Goal: Transaction & Acquisition: Purchase product/service

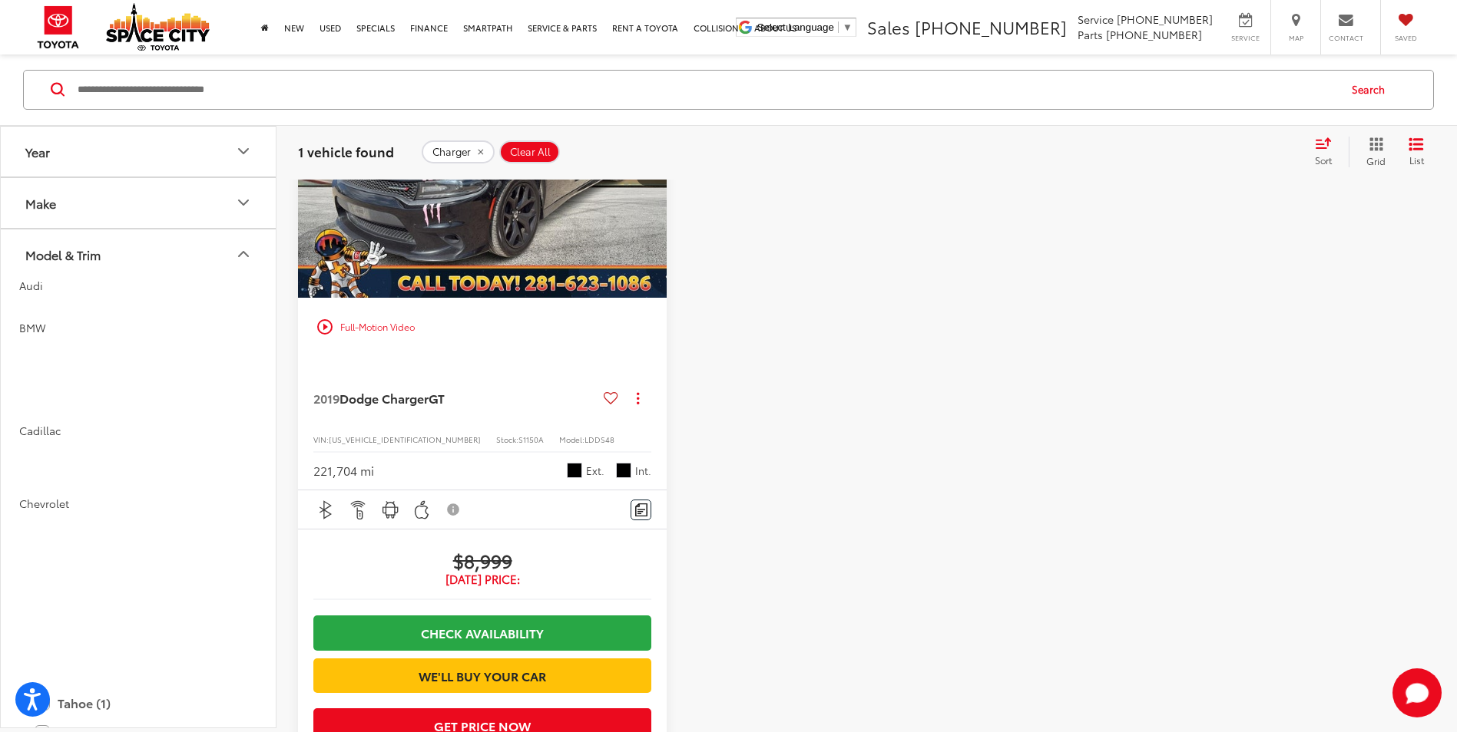
scroll to position [567, 0]
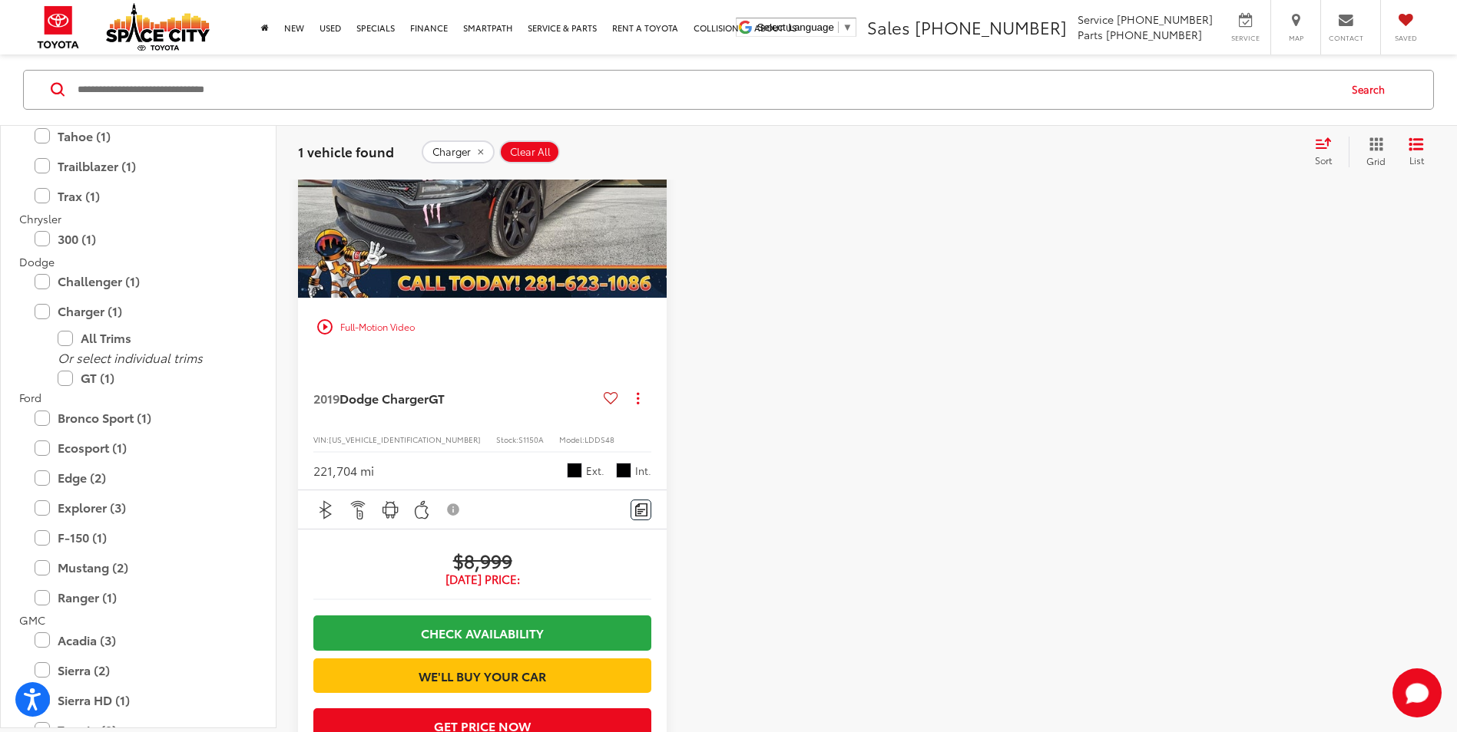
click at [206, 98] on input "Search by Make, Model, or Keyword" at bounding box center [706, 89] width 1261 height 37
click at [481, 154] on icon "remove Charger" at bounding box center [480, 151] width 10 height 9
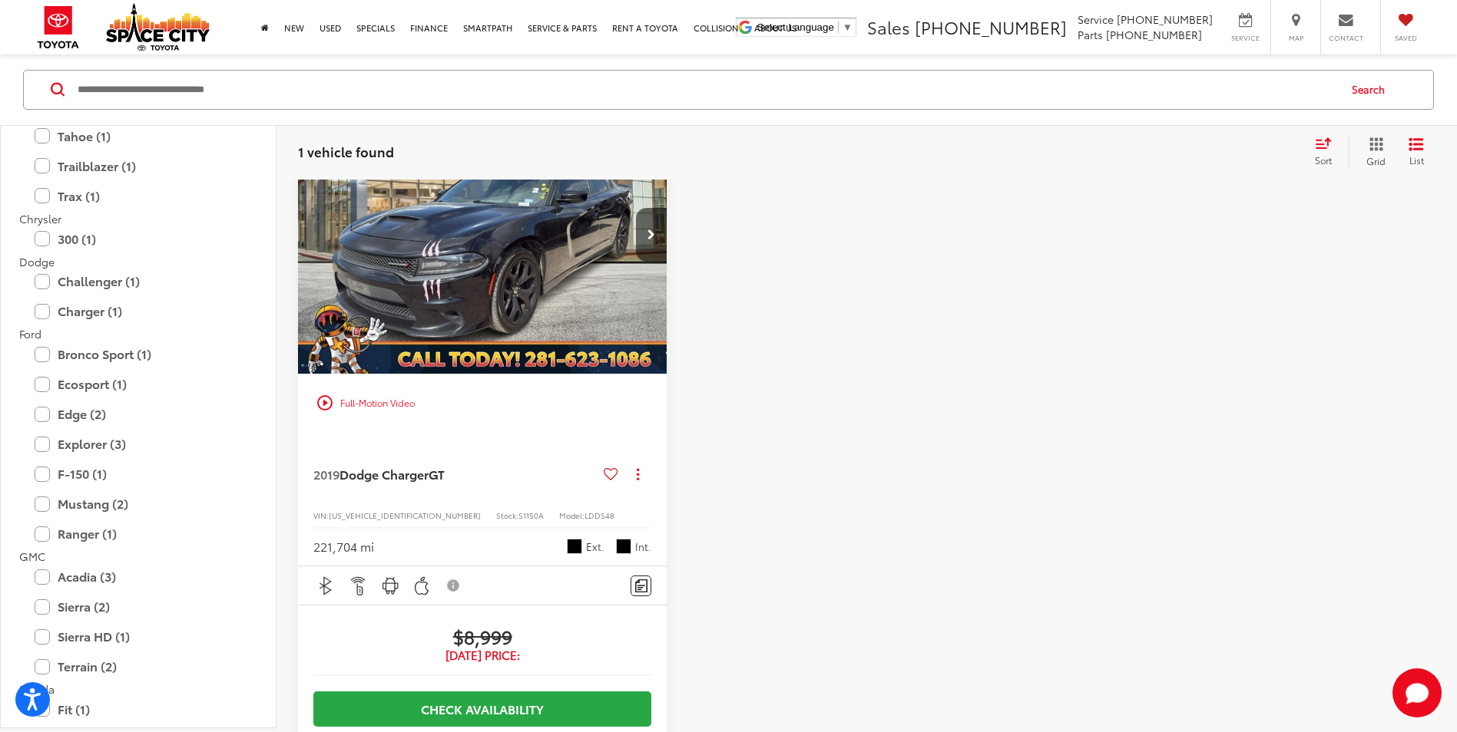
scroll to position [146, 0]
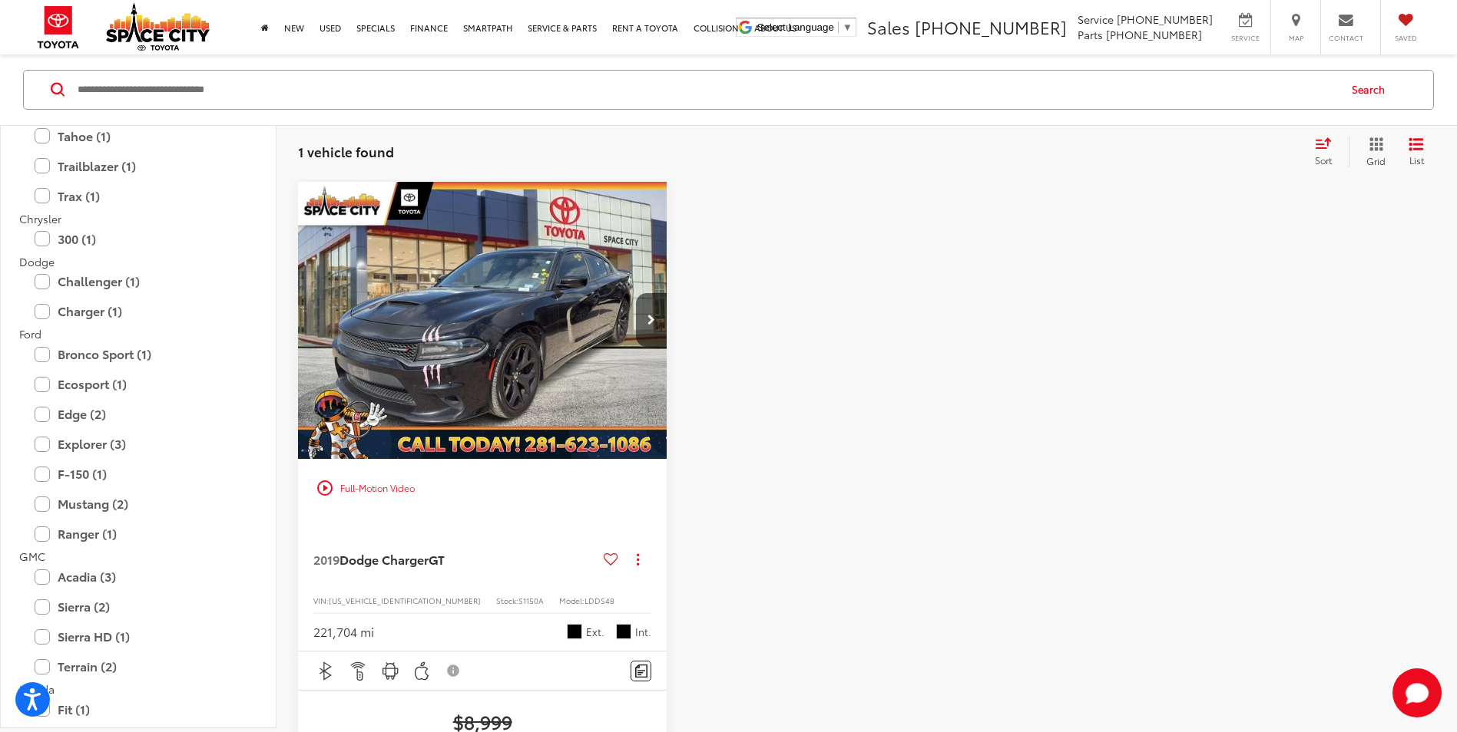
click at [261, 98] on input "Search by Make, Model, or Keyword" at bounding box center [706, 89] width 1261 height 37
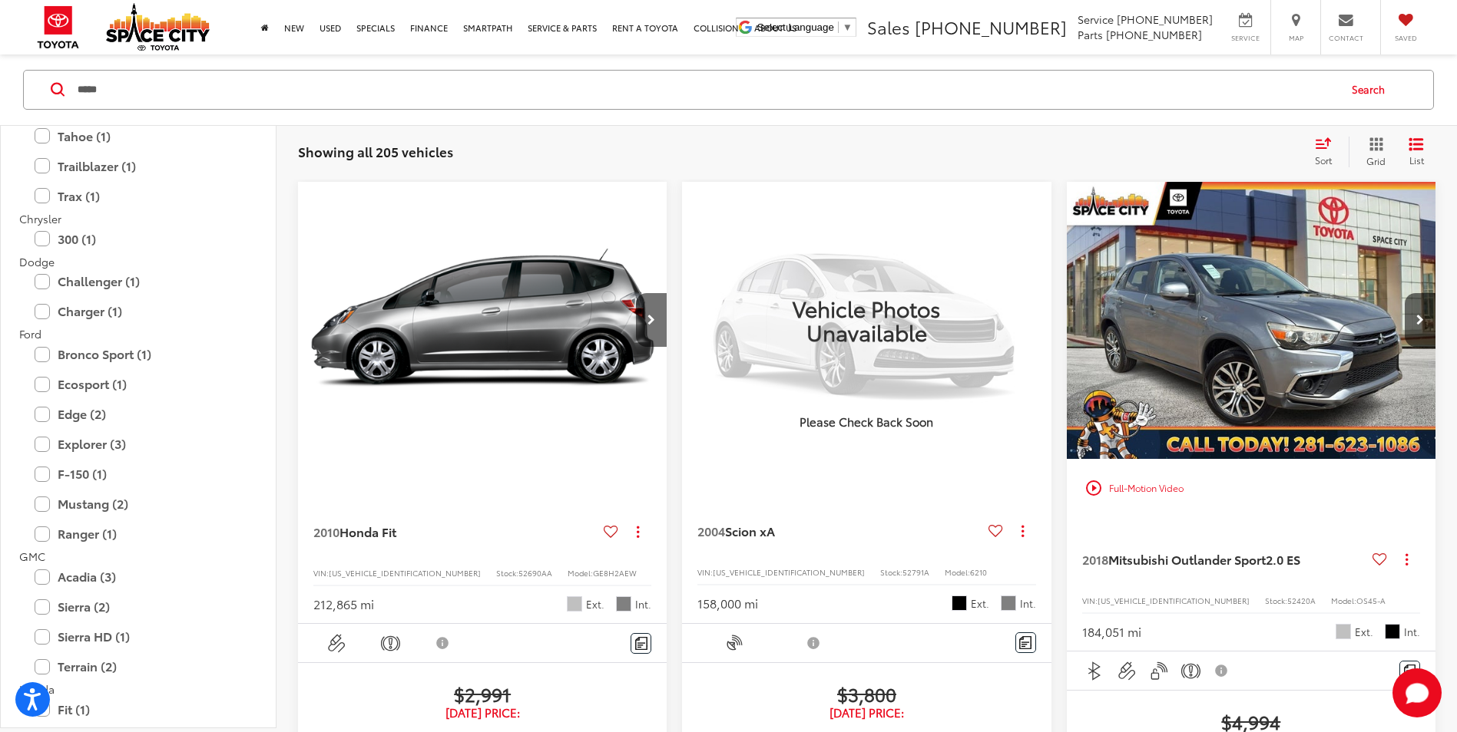
scroll to position [516, 0]
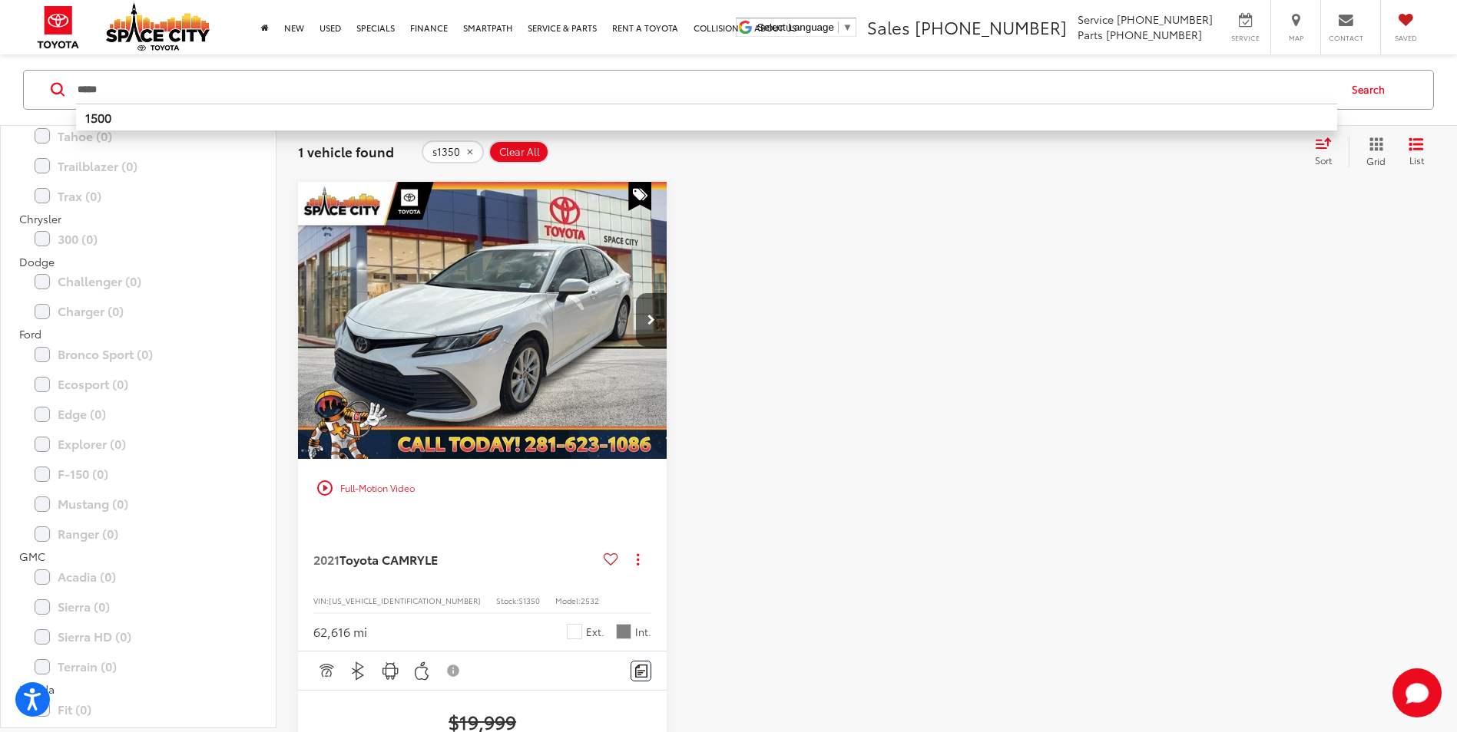
drag, startPoint x: 230, startPoint y: 104, endPoint x: 208, endPoint y: 94, distance: 24.4
click at [230, 104] on li "1500" at bounding box center [706, 117] width 1261 height 27
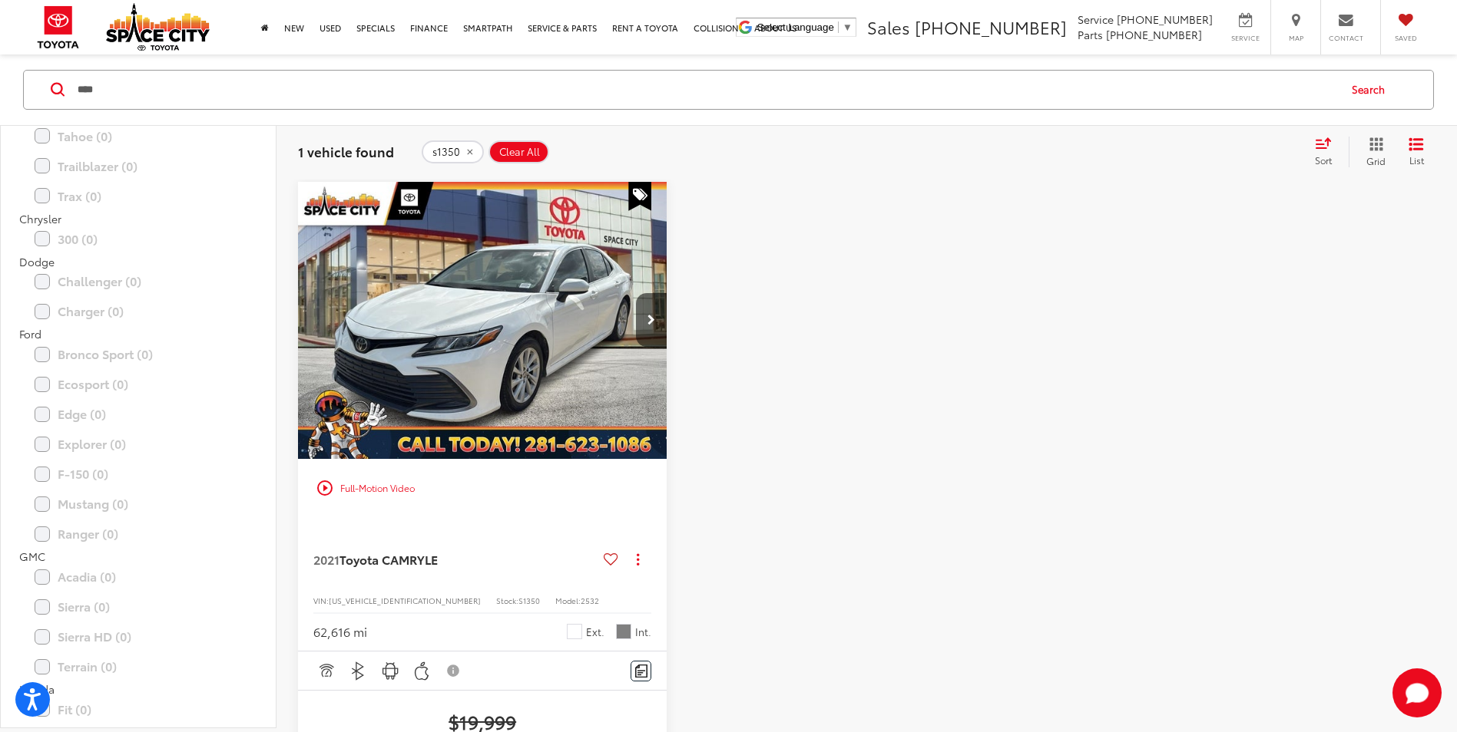
click at [201, 86] on input "****" at bounding box center [706, 89] width 1261 height 37
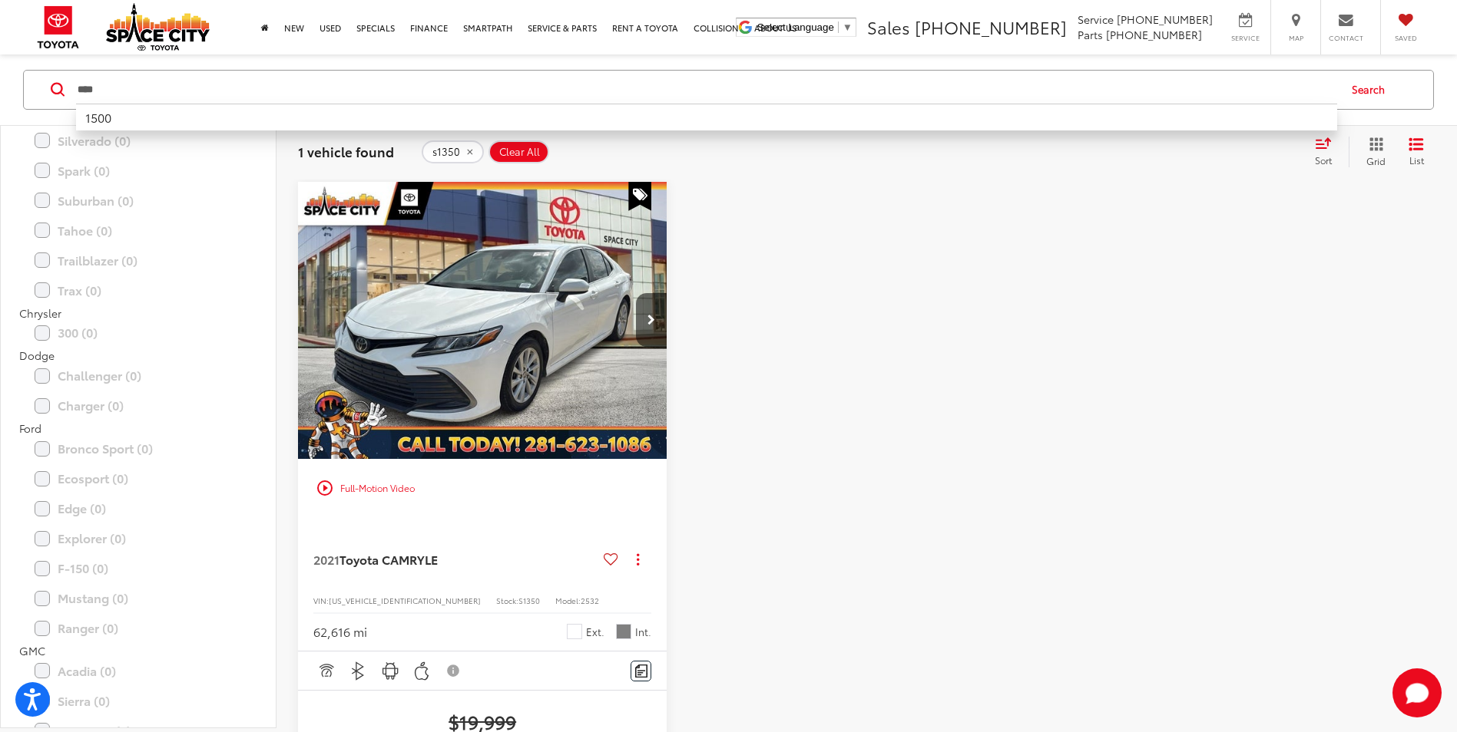
scroll to position [537, 0]
drag, startPoint x: 201, startPoint y: 86, endPoint x: 121, endPoint y: 85, distance: 80.6
click at [117, 85] on input "****" at bounding box center [706, 89] width 1261 height 37
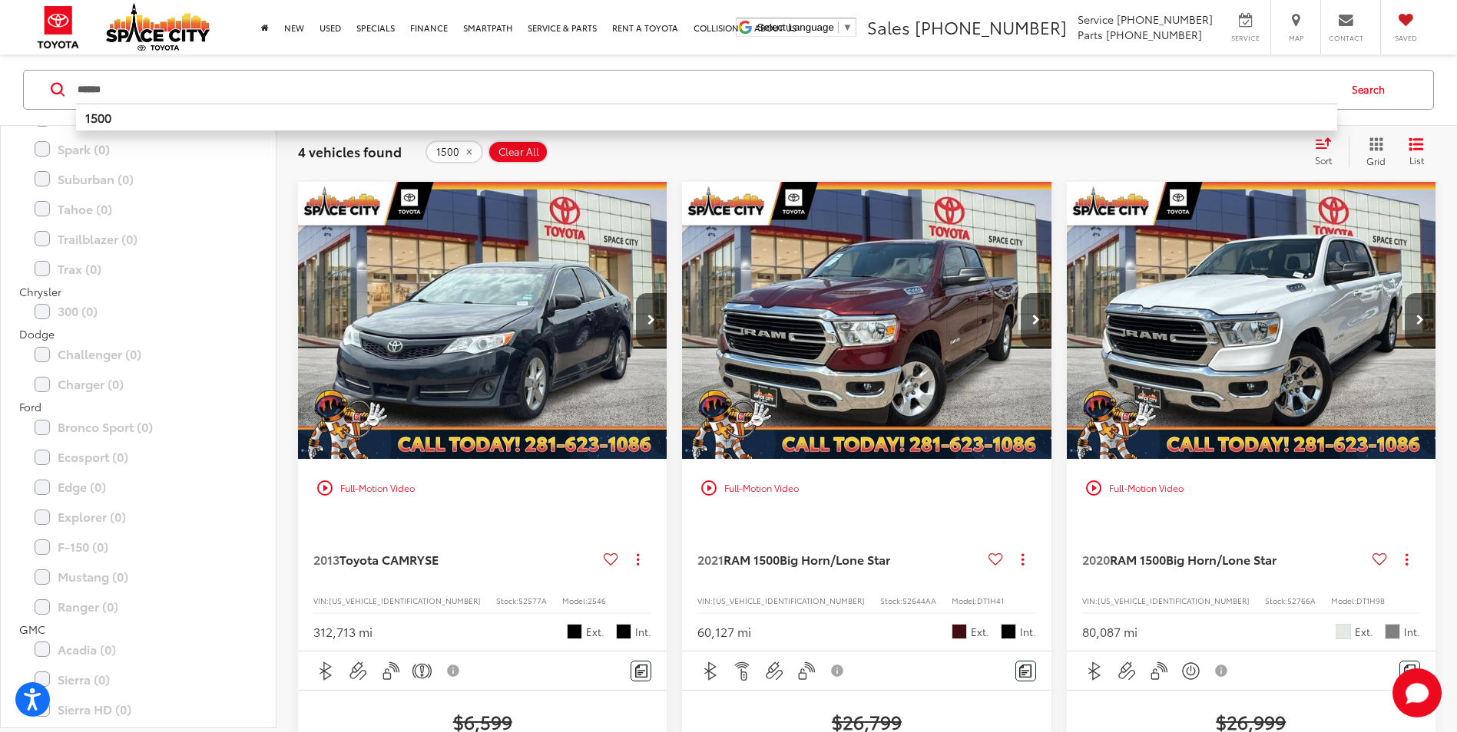
type input "******"
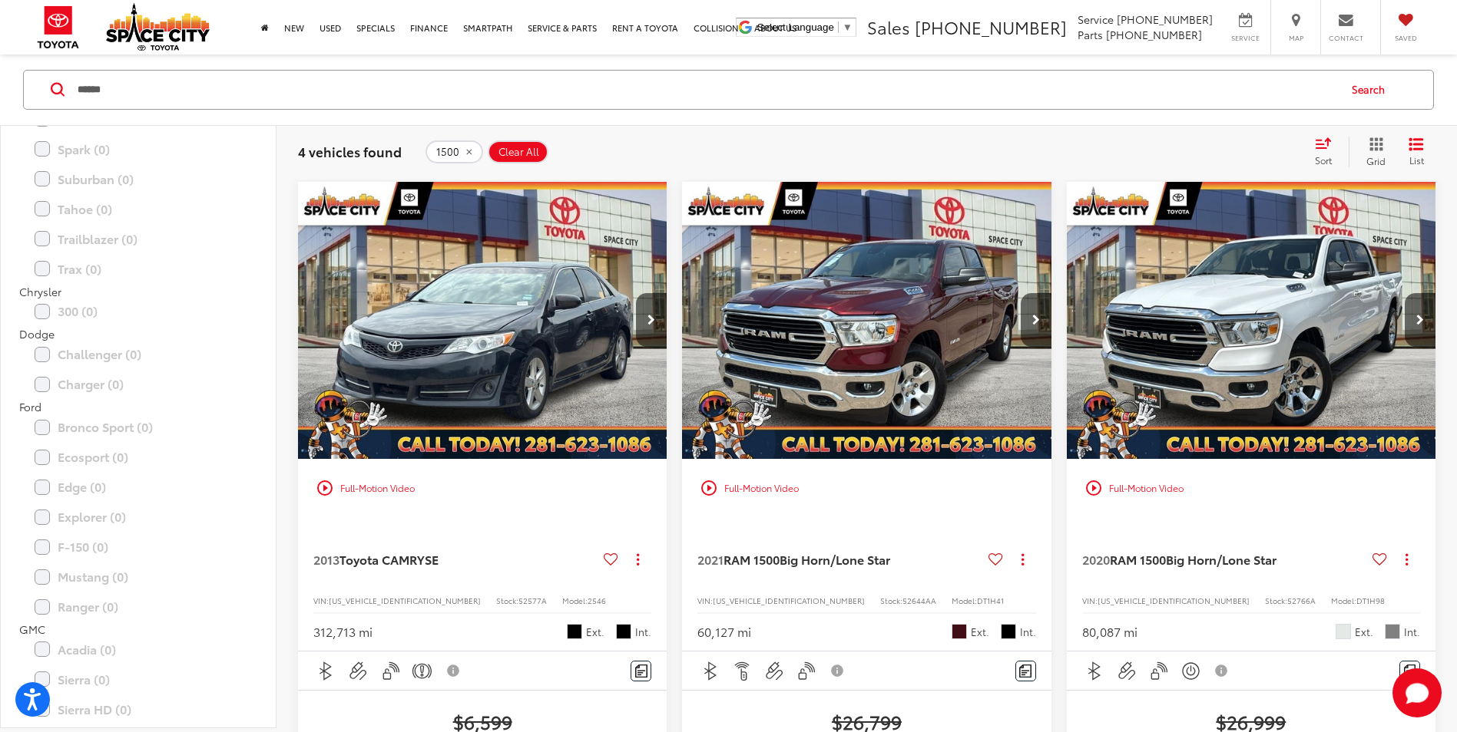
scroll to position [516, 0]
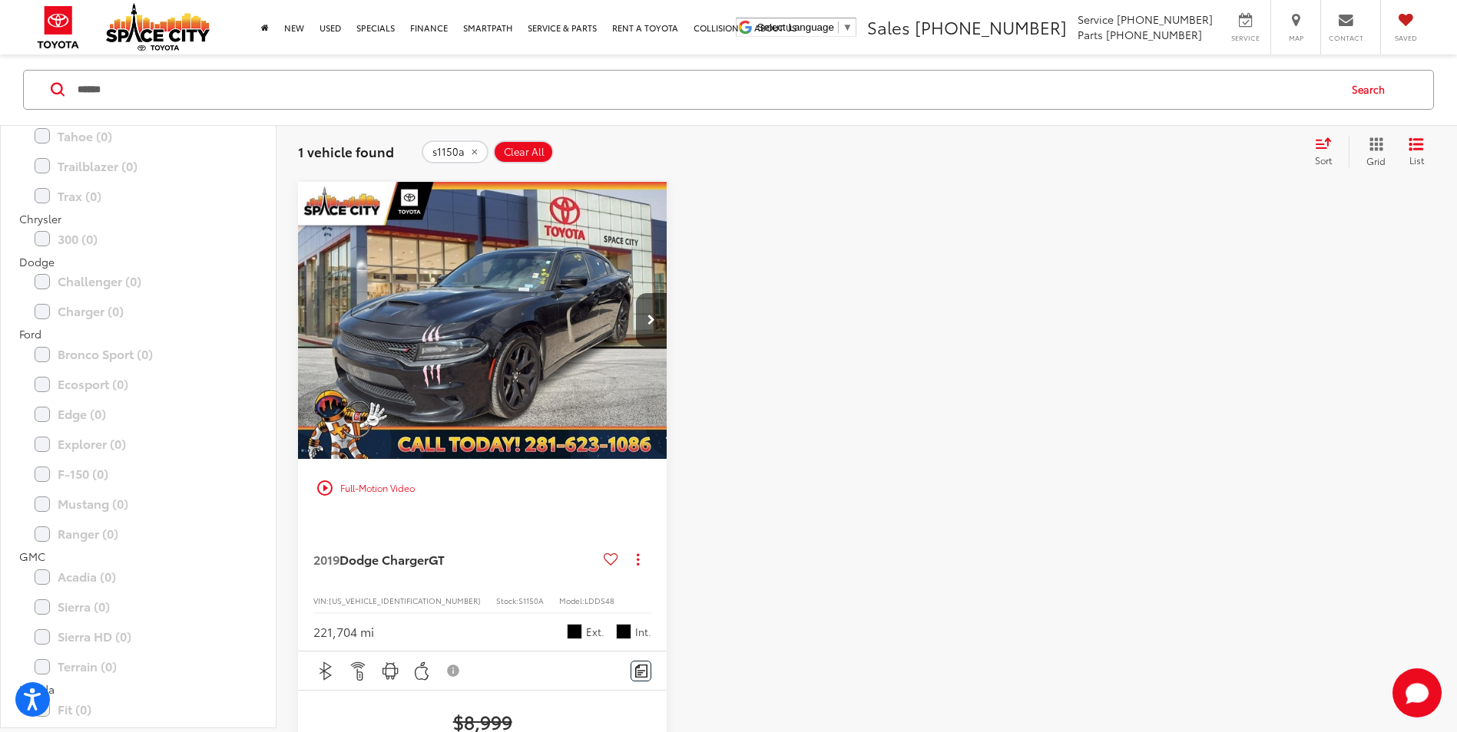
drag, startPoint x: 90, startPoint y: 86, endPoint x: 40, endPoint y: 92, distance: 50.3
click at [41, 91] on div "****** ****** Search" at bounding box center [728, 90] width 1410 height 40
type input "*****"
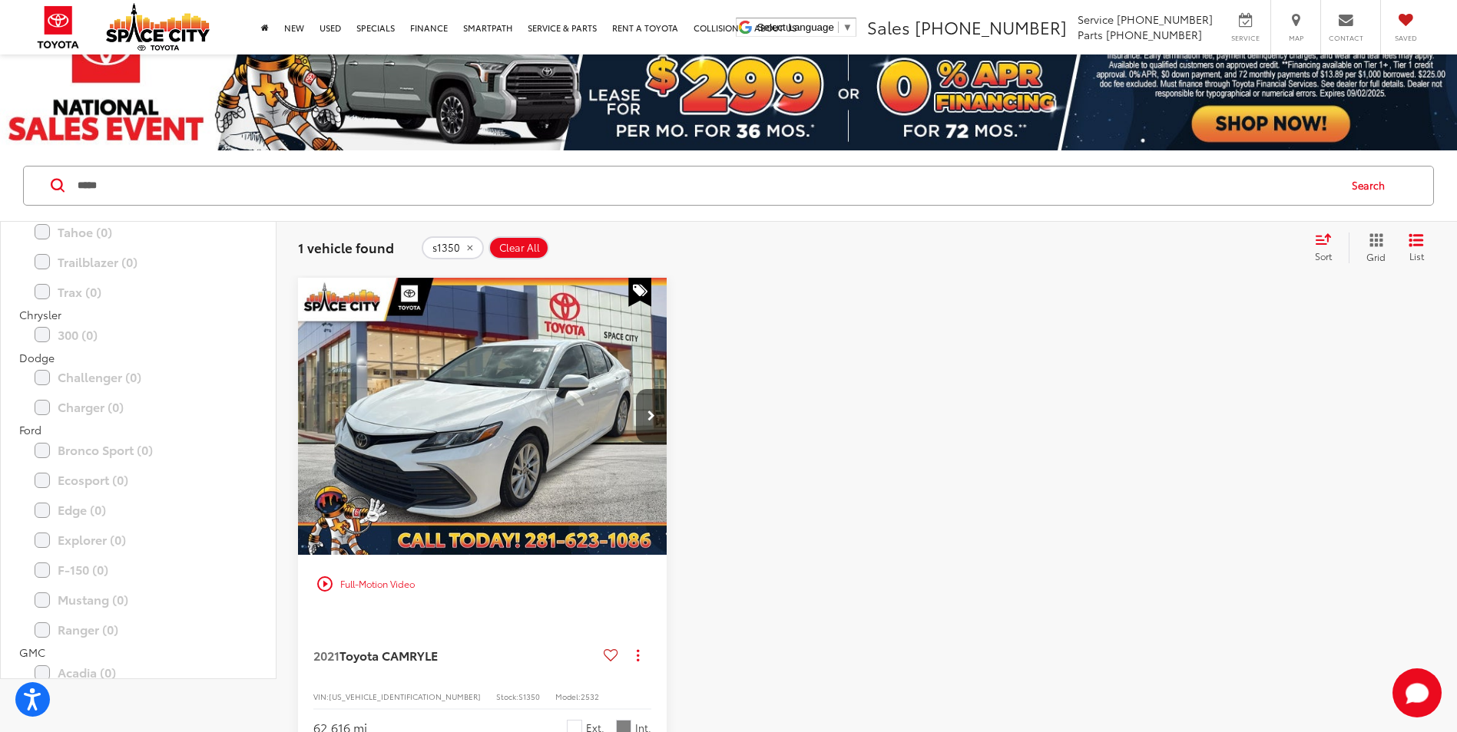
scroll to position [77, 0]
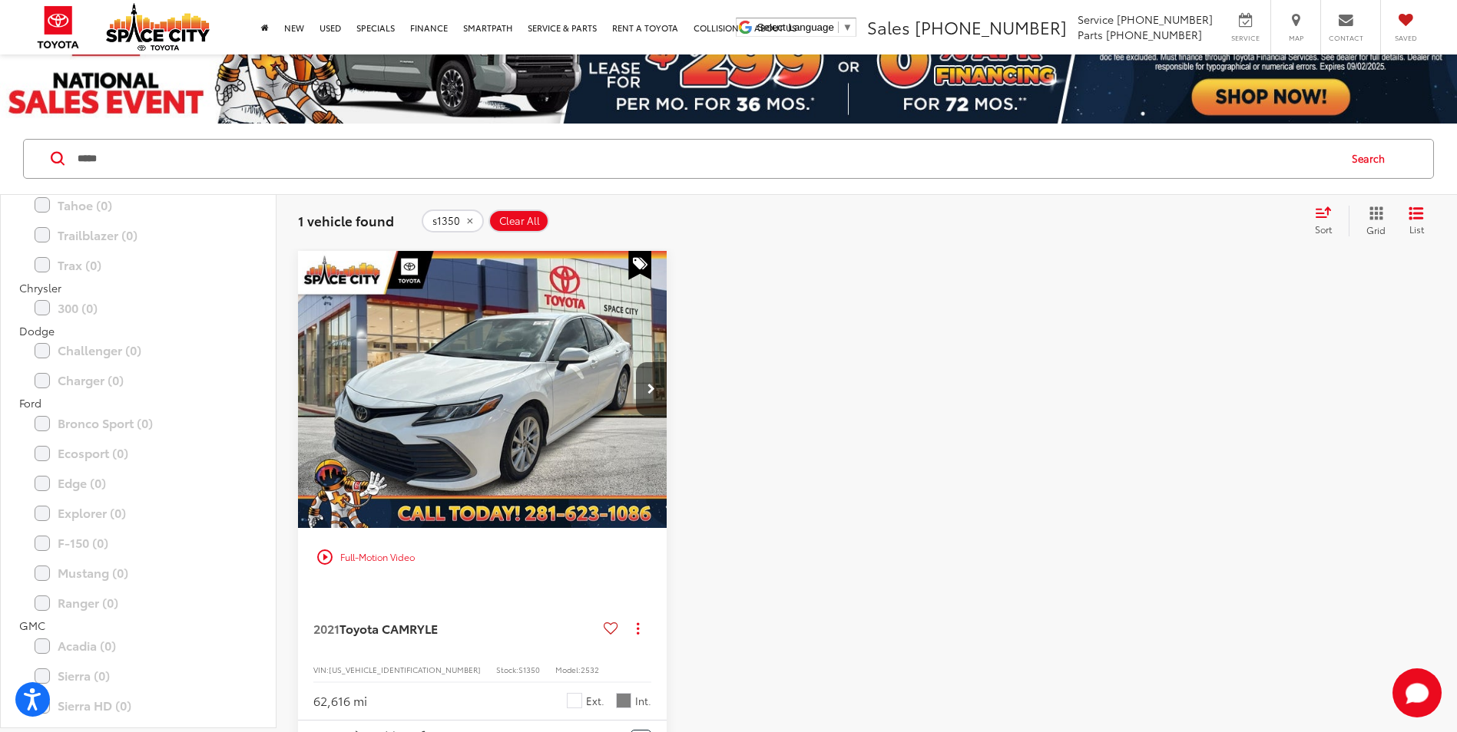
drag, startPoint x: 471, startPoint y: 223, endPoint x: 452, endPoint y: 226, distance: 18.8
click at [471, 223] on icon "remove s1350" at bounding box center [469, 220] width 5 height 5
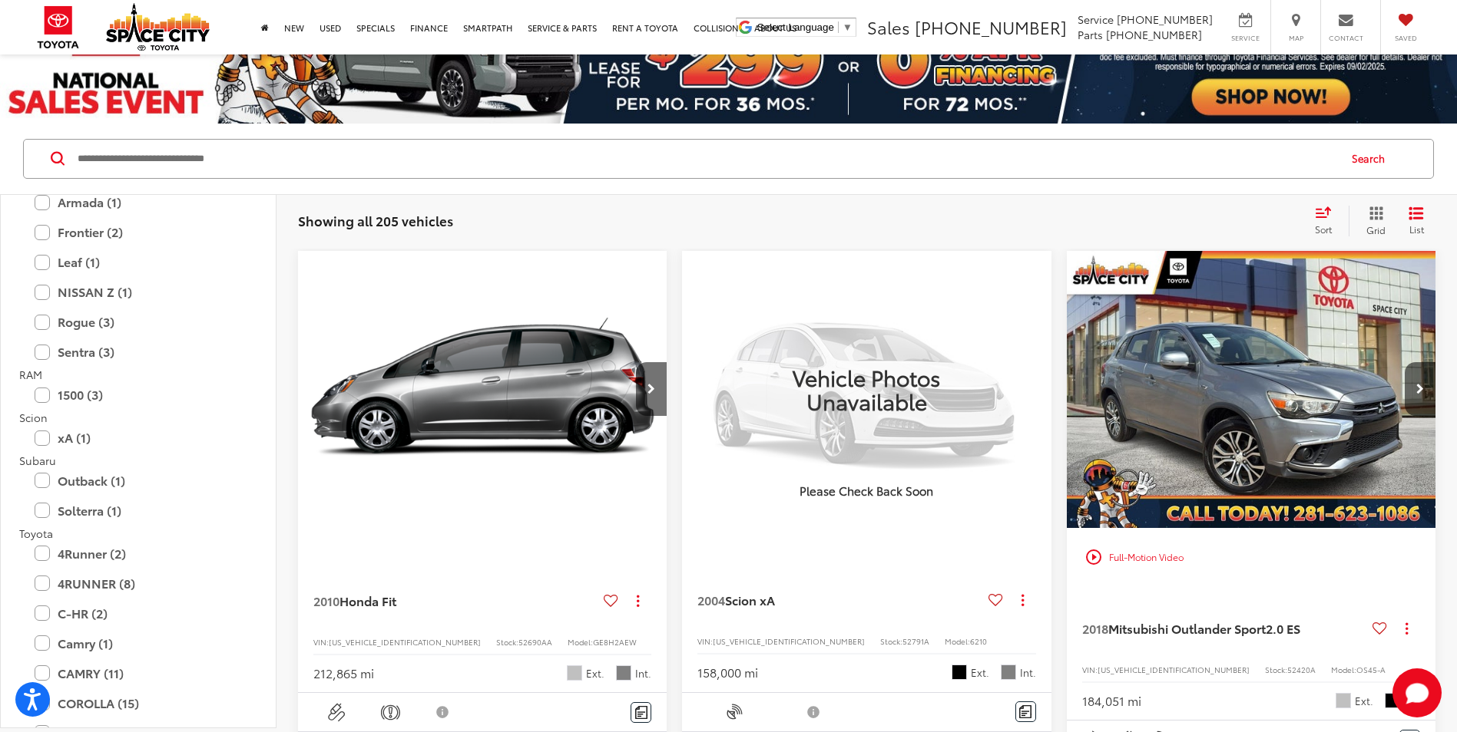
scroll to position [2534, 0]
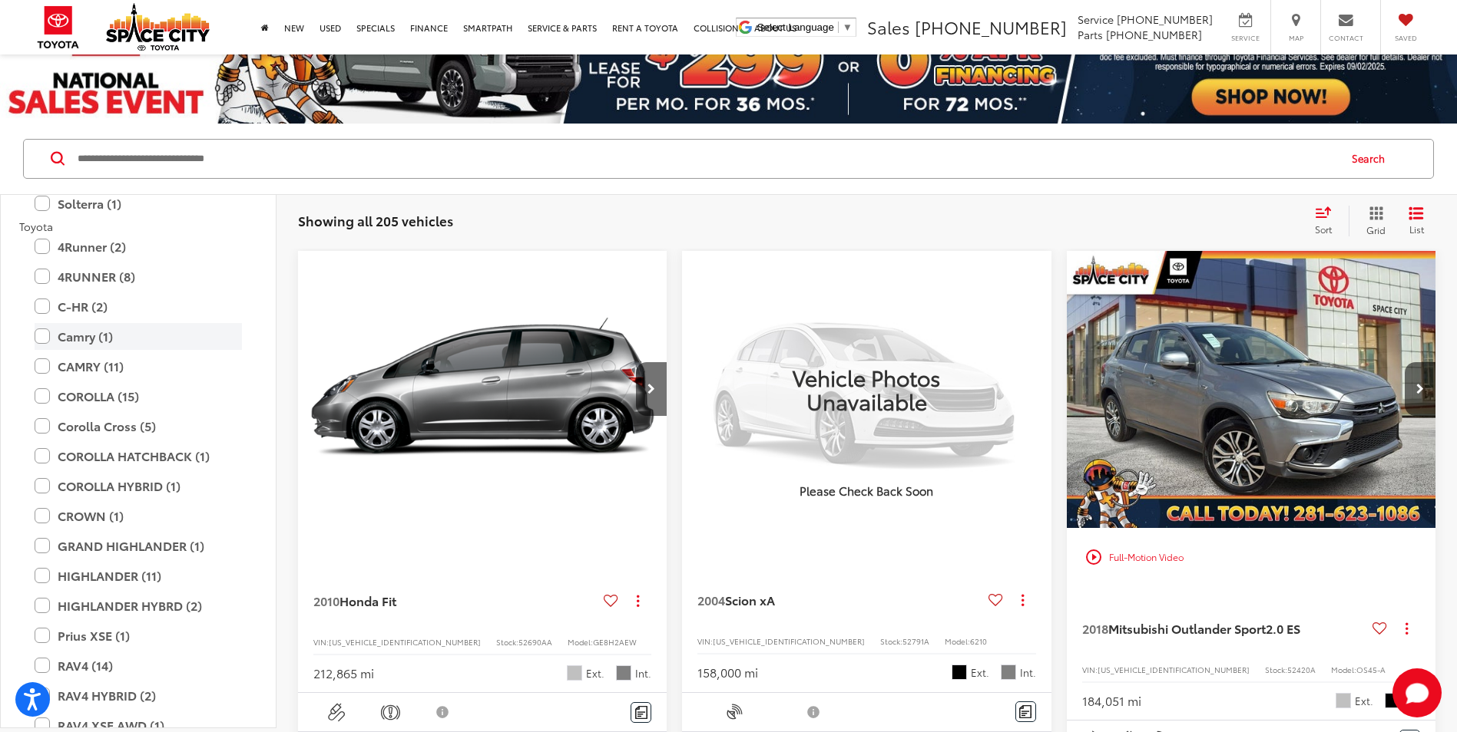
click at [51, 334] on label "Camry (1)" at bounding box center [138, 336] width 207 height 27
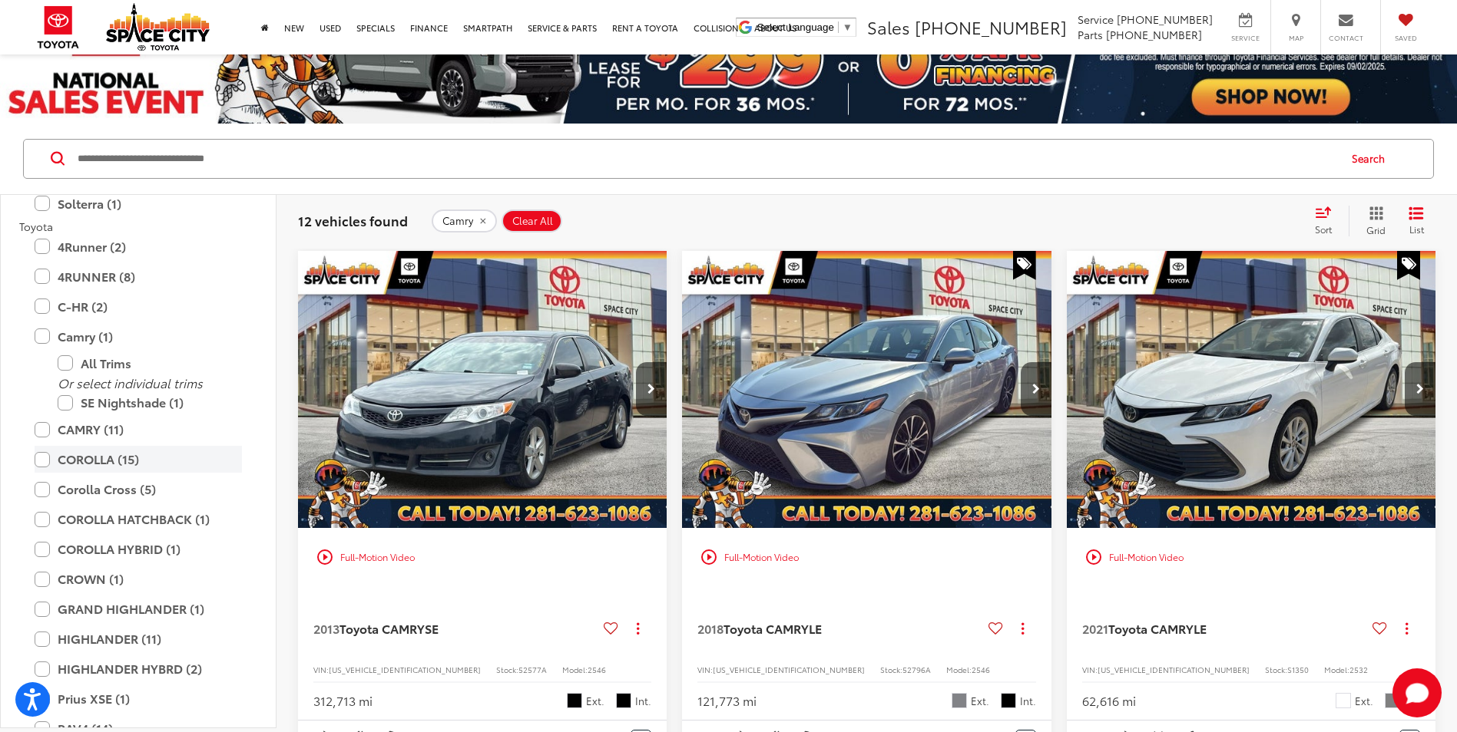
click at [41, 453] on label "COROLLA (15)" at bounding box center [138, 459] width 207 height 27
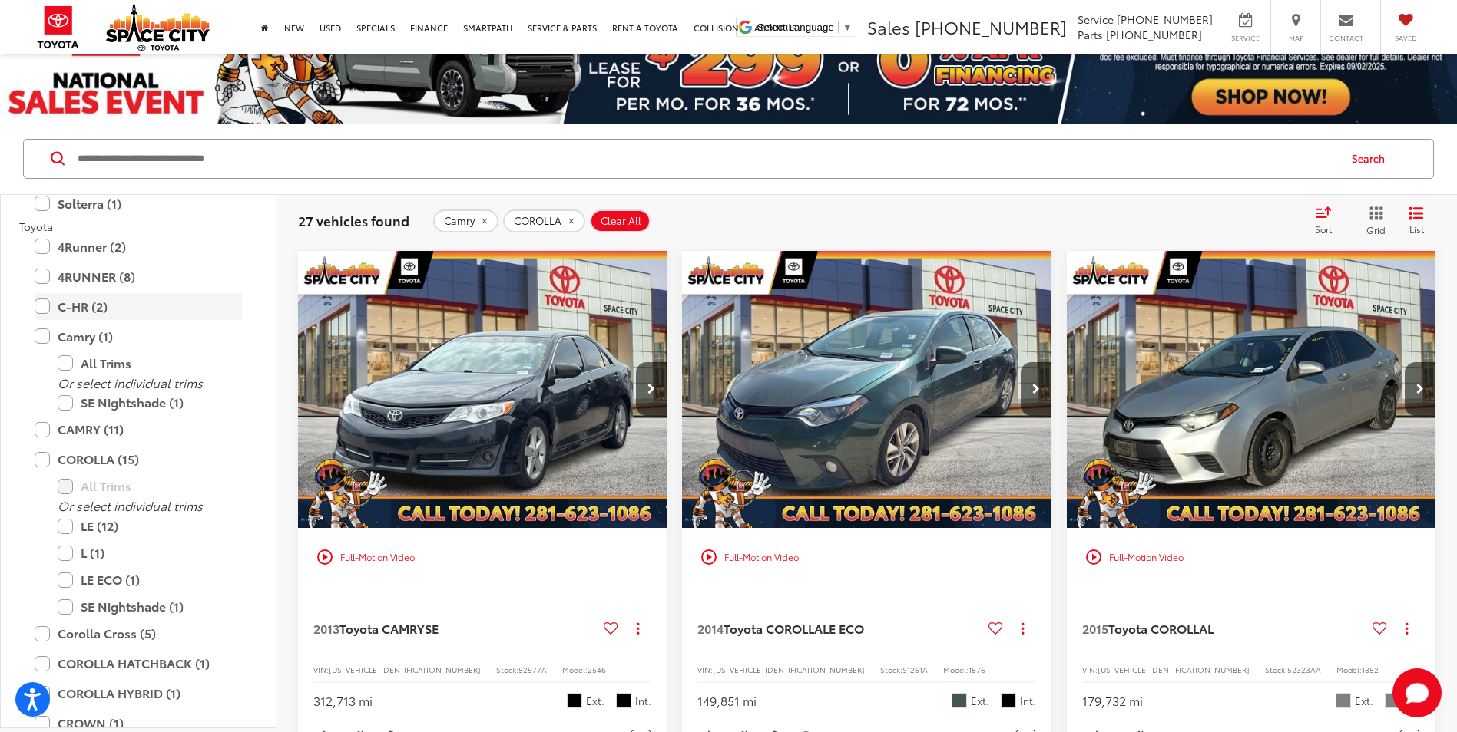
click at [82, 300] on label "C-HR (2)" at bounding box center [138, 306] width 207 height 27
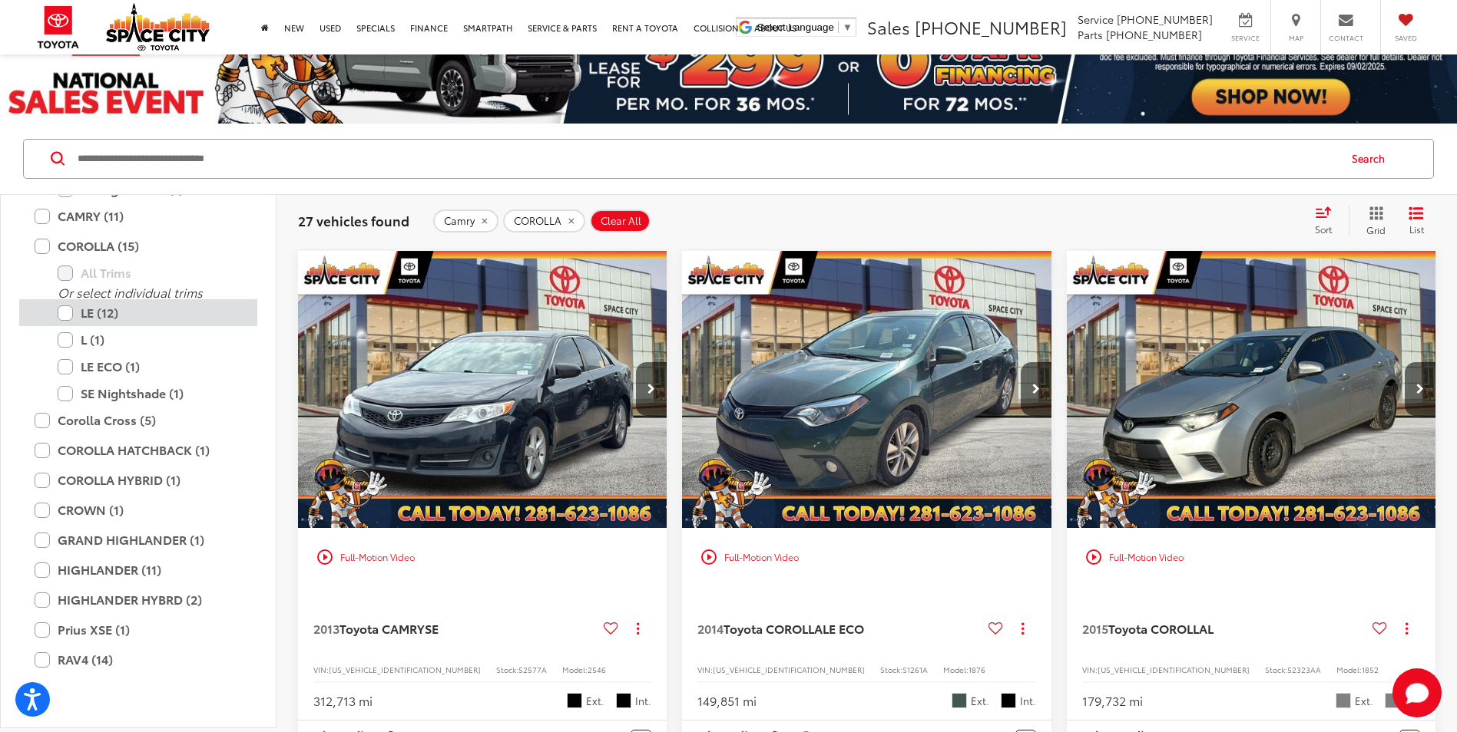
scroll to position [2673, 0]
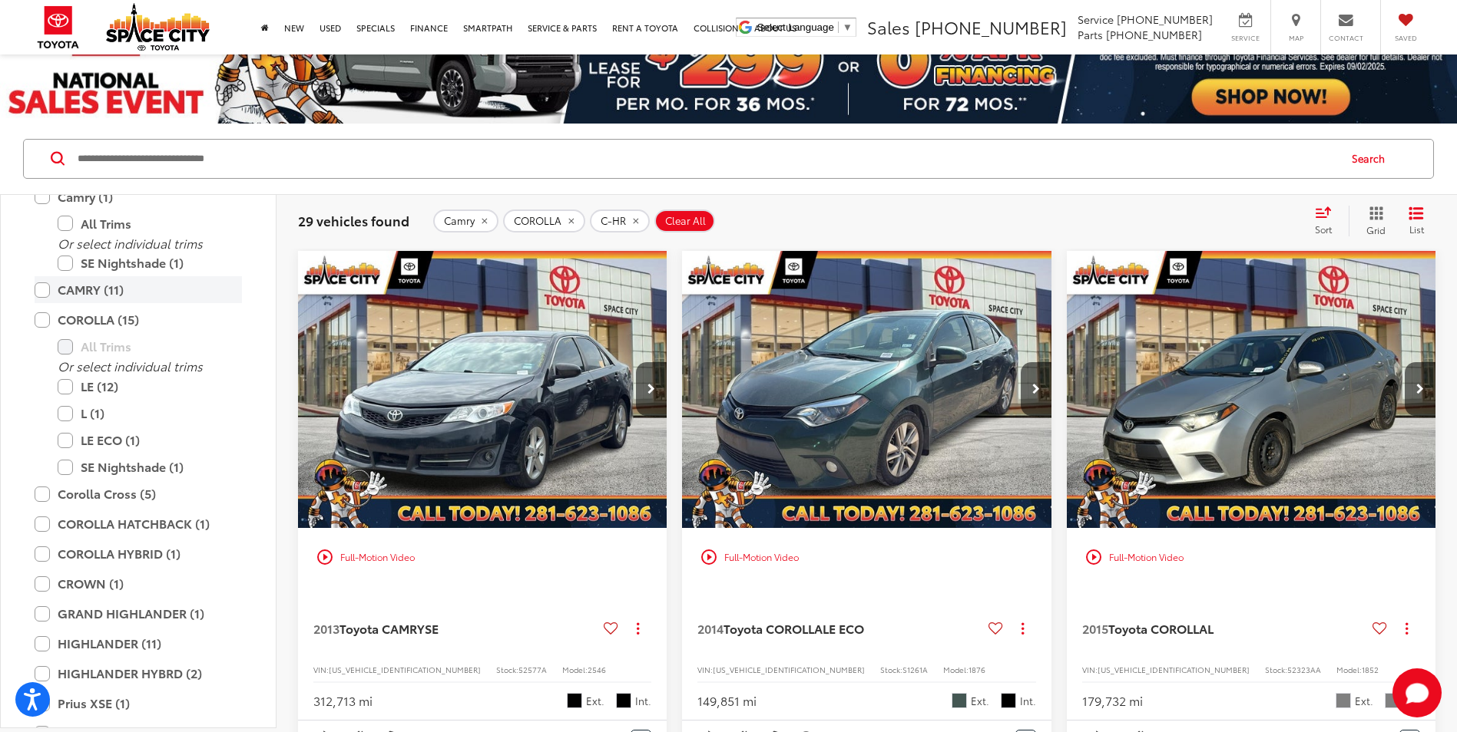
click at [45, 290] on label "CAMRY (11)" at bounding box center [138, 289] width 207 height 27
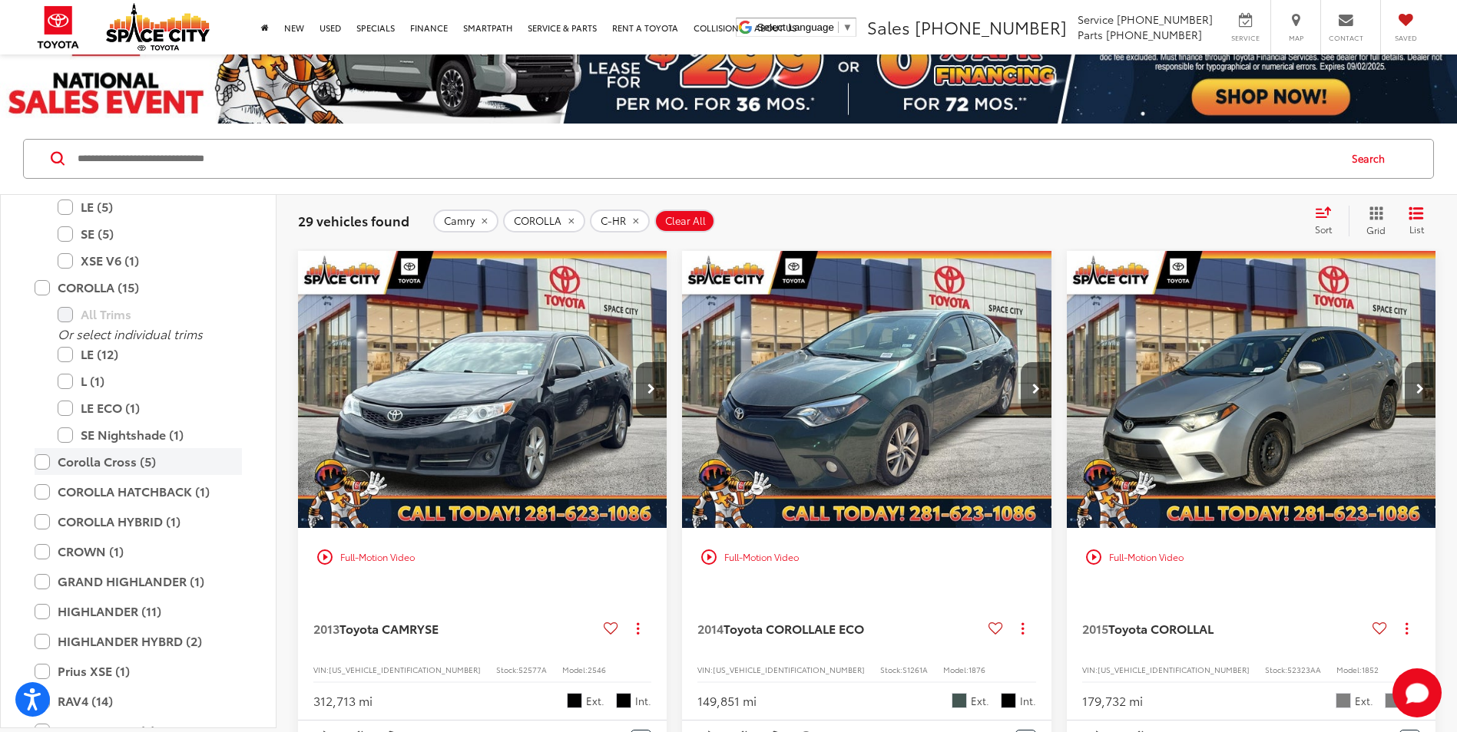
scroll to position [2763, 0]
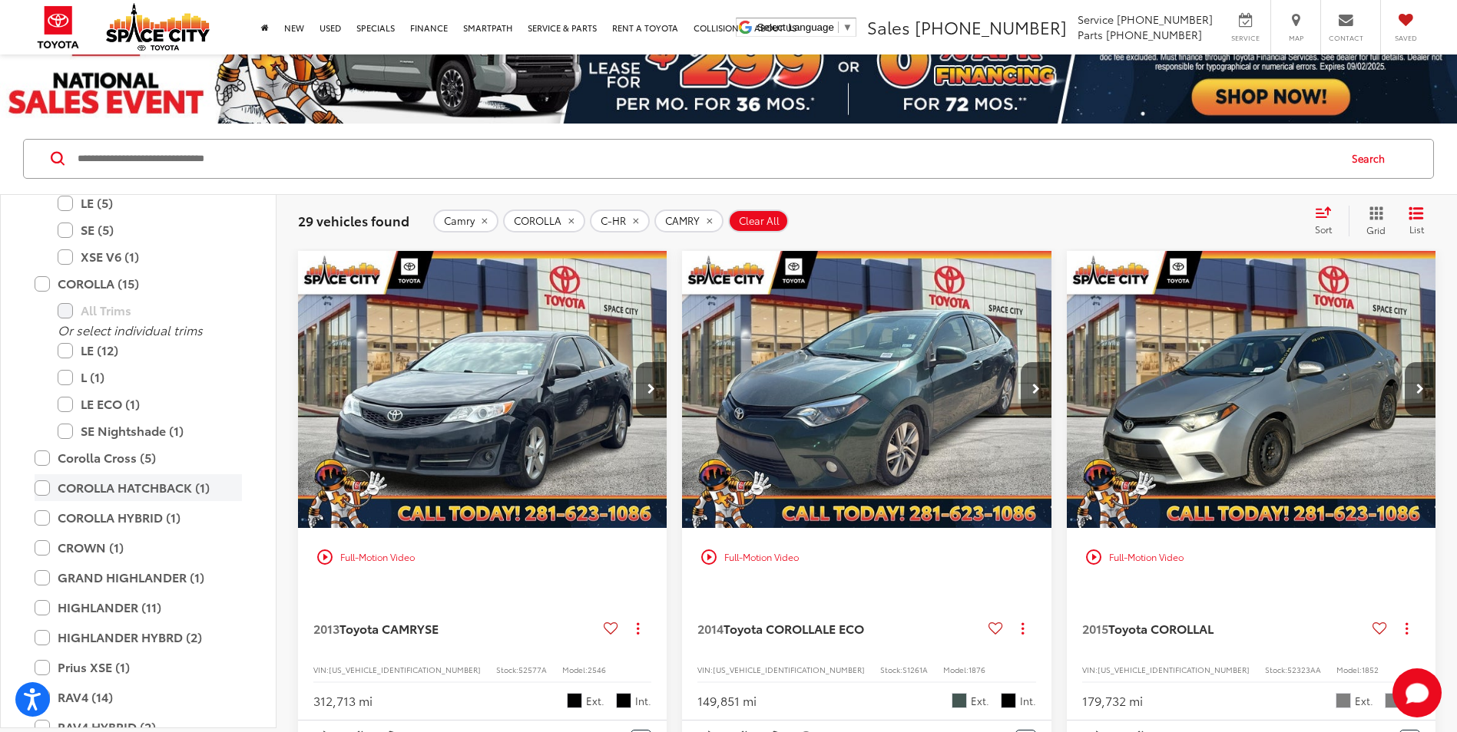
click at [41, 491] on label "COROLLA HATCHBACK (1)" at bounding box center [138, 487] width 207 height 27
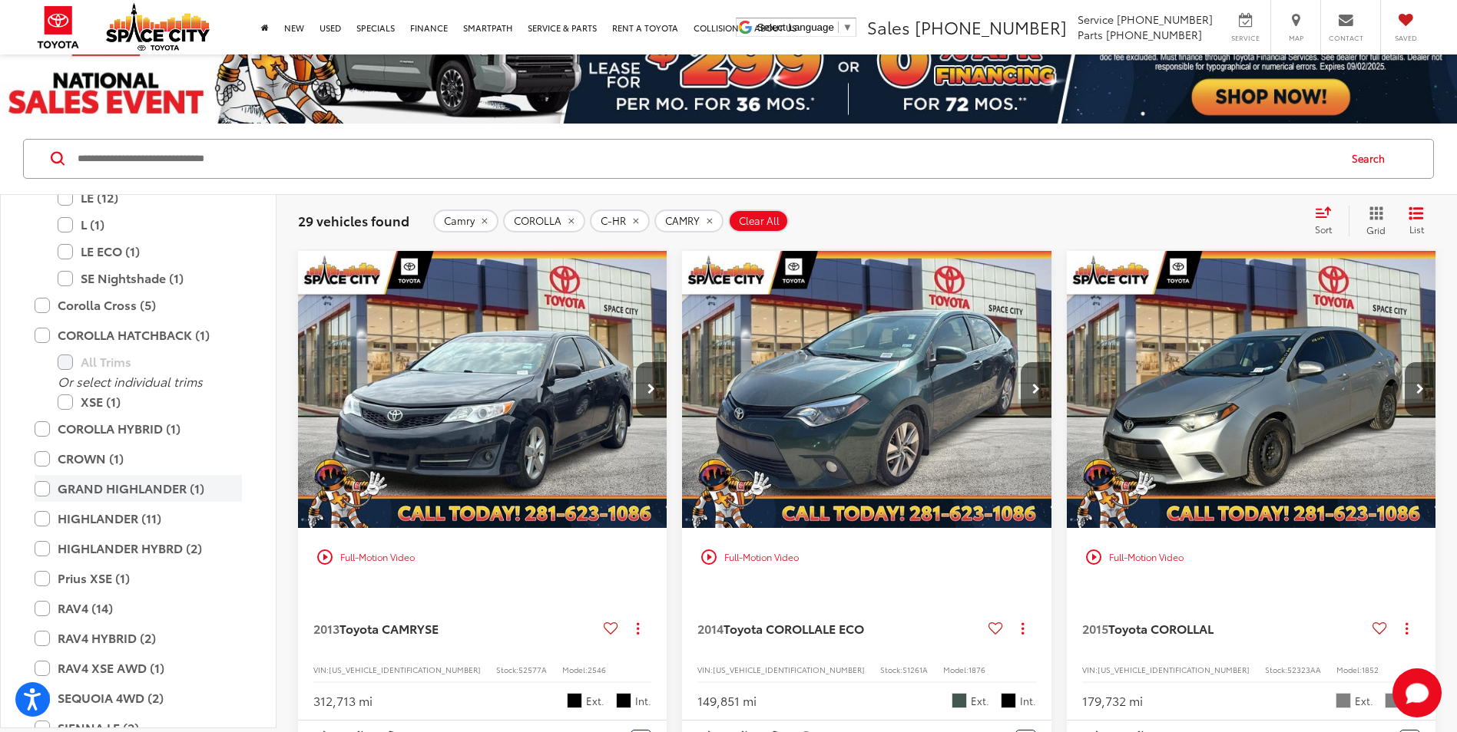
scroll to position [2799, 0]
click at [1073, 197] on div "30 vehicles found Camry COROLLA C-HR CAMRY COROLLA HATCHBACK Clear All + 0 test…" at bounding box center [866, 220] width 1180 height 55
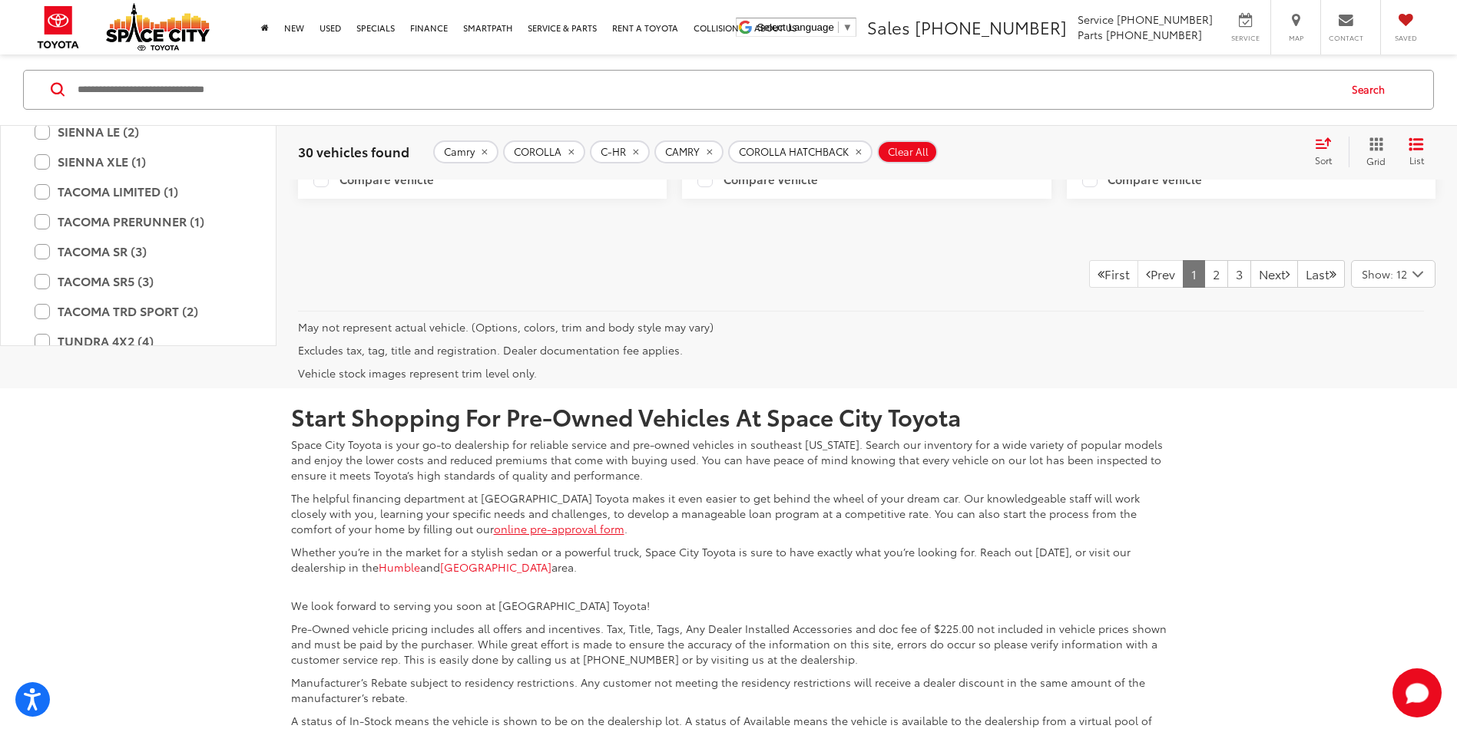
scroll to position [3762, 0]
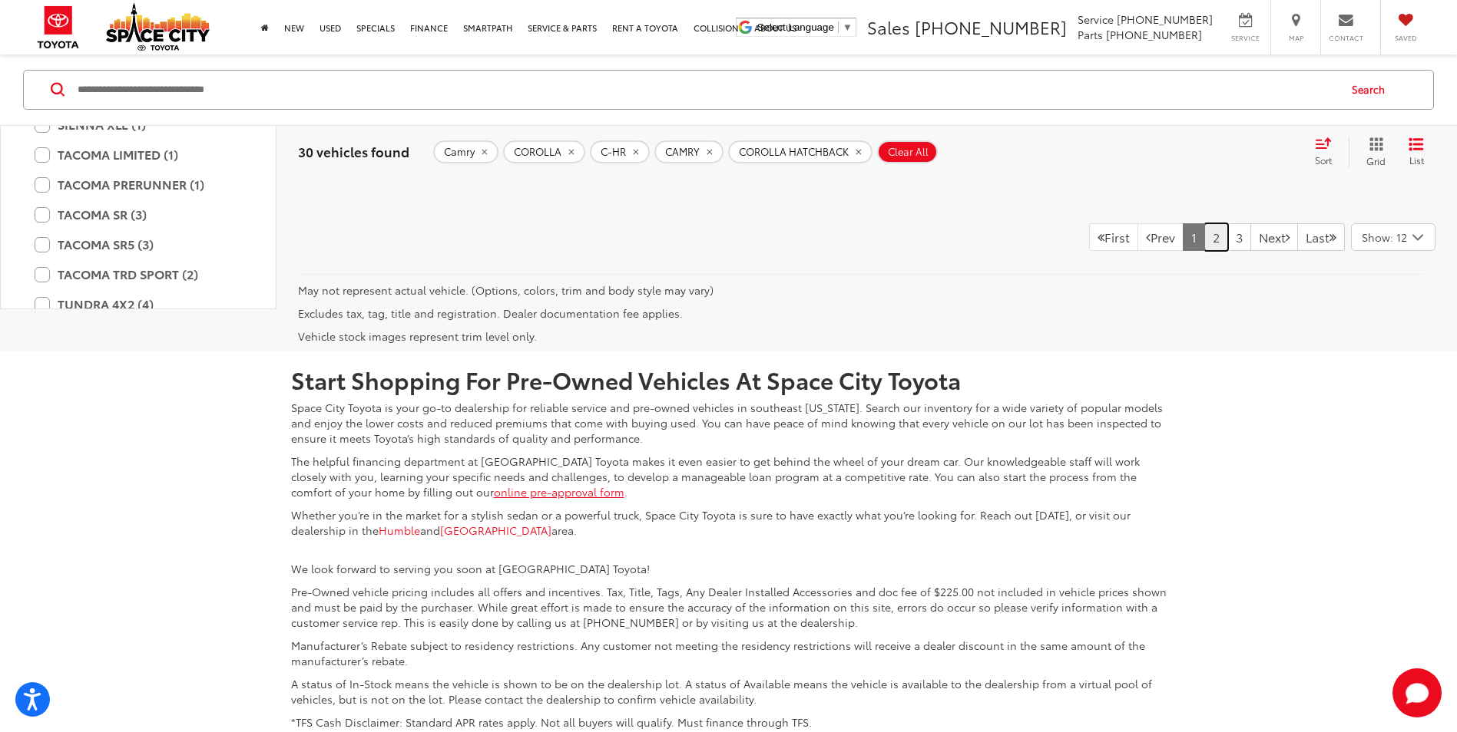
click at [1204, 251] on link "2" at bounding box center [1216, 237] width 24 height 28
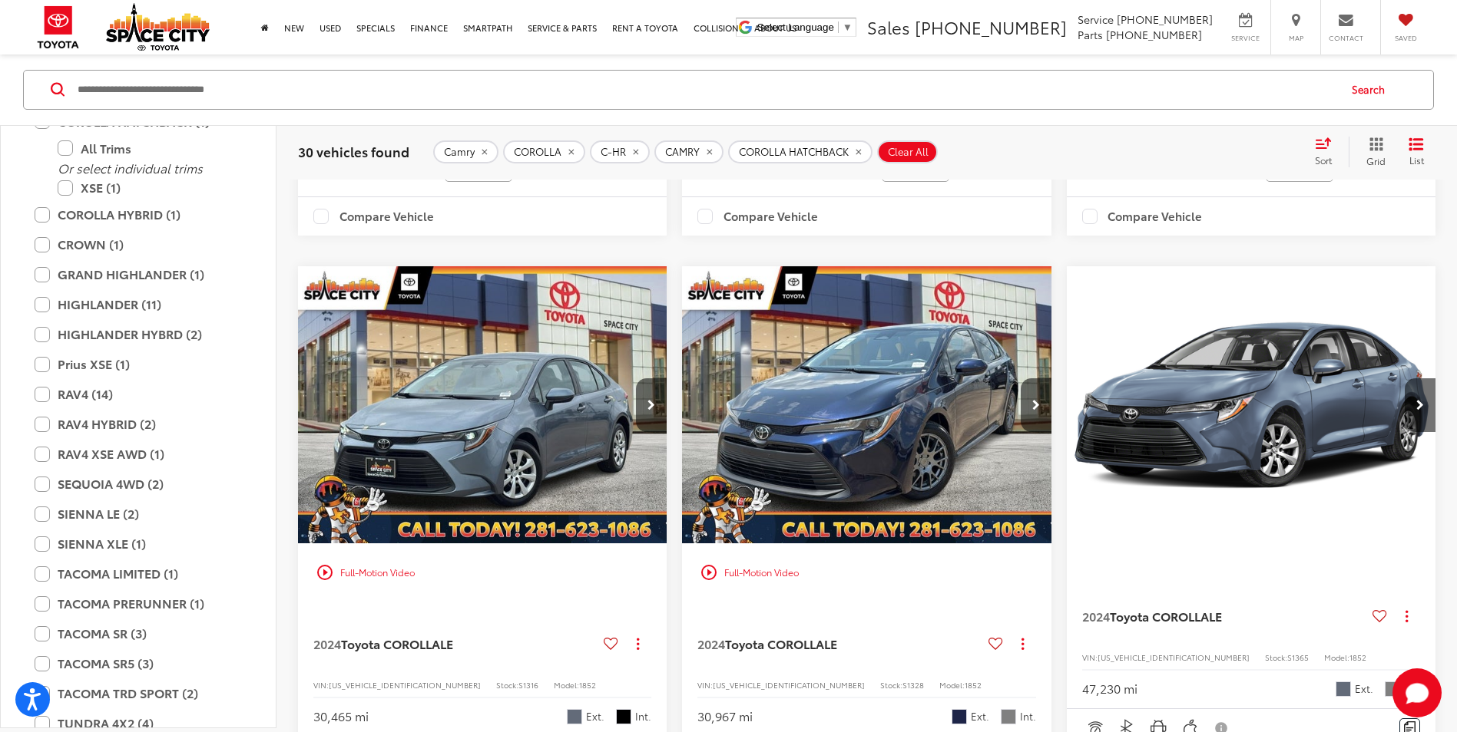
scroll to position [683, 0]
